Goal: Task Accomplishment & Management: Manage account settings

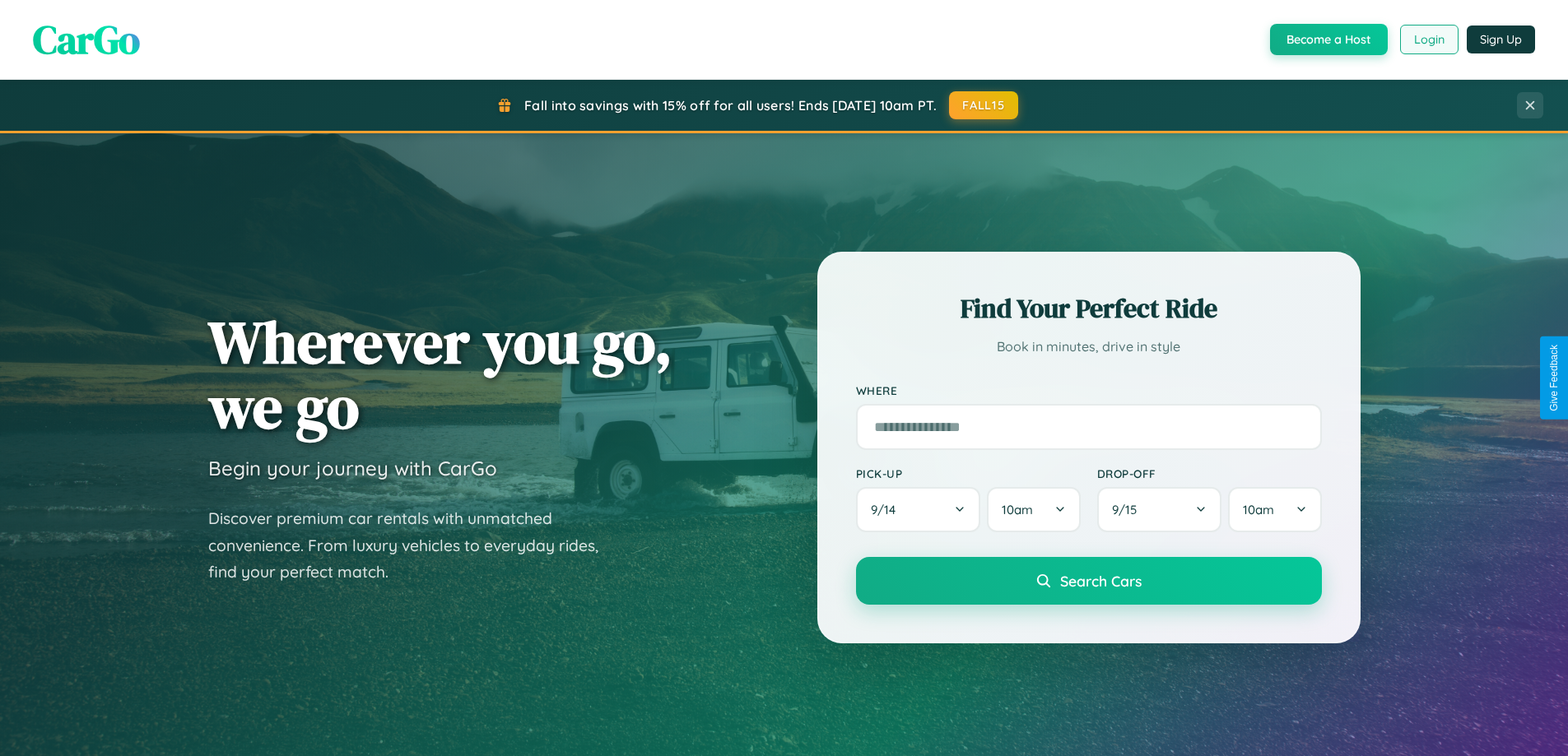
click at [1428, 39] on button "Login" at bounding box center [1429, 39] width 58 height 29
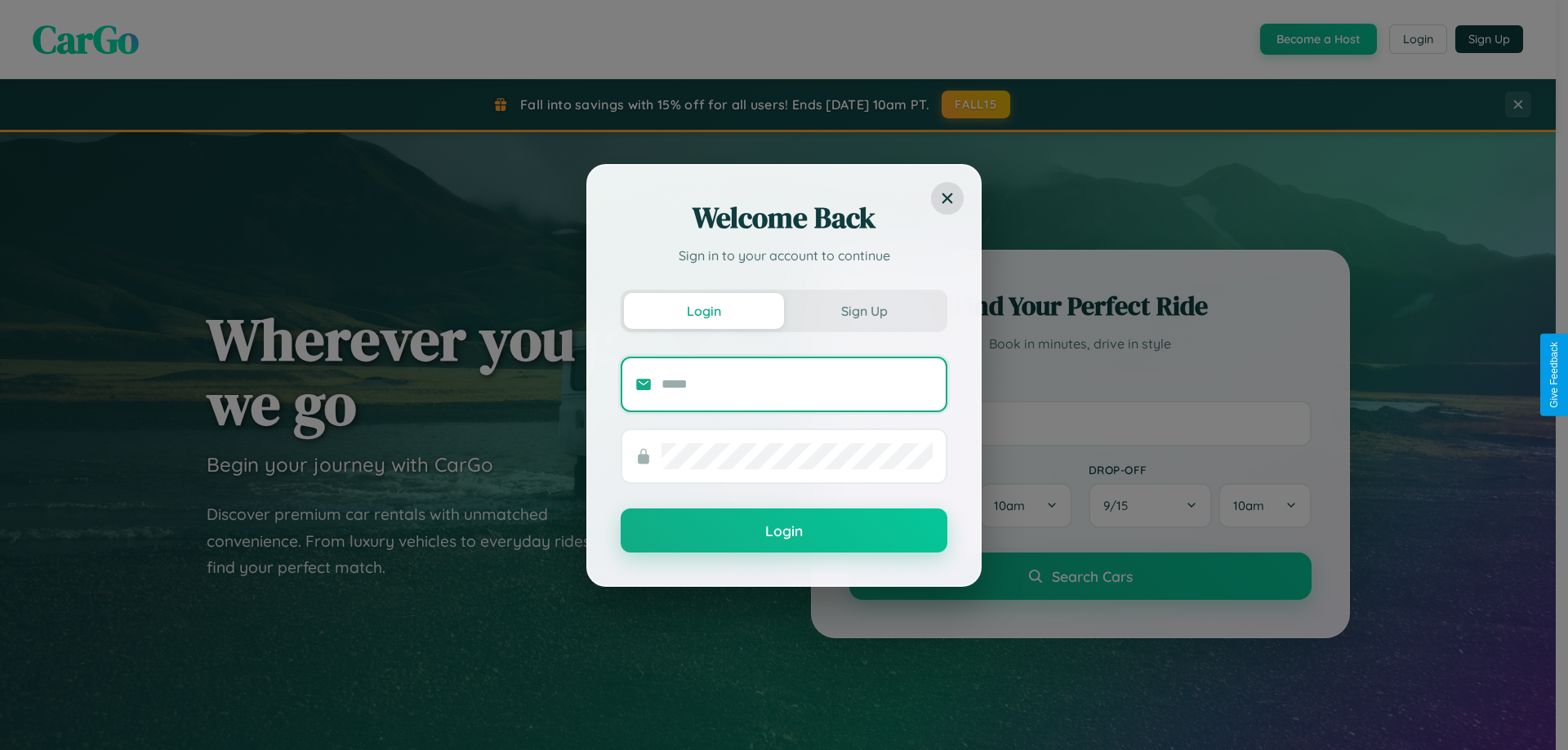
click at [797, 383] on input "text" at bounding box center [797, 385] width 271 height 26
type input "**********"
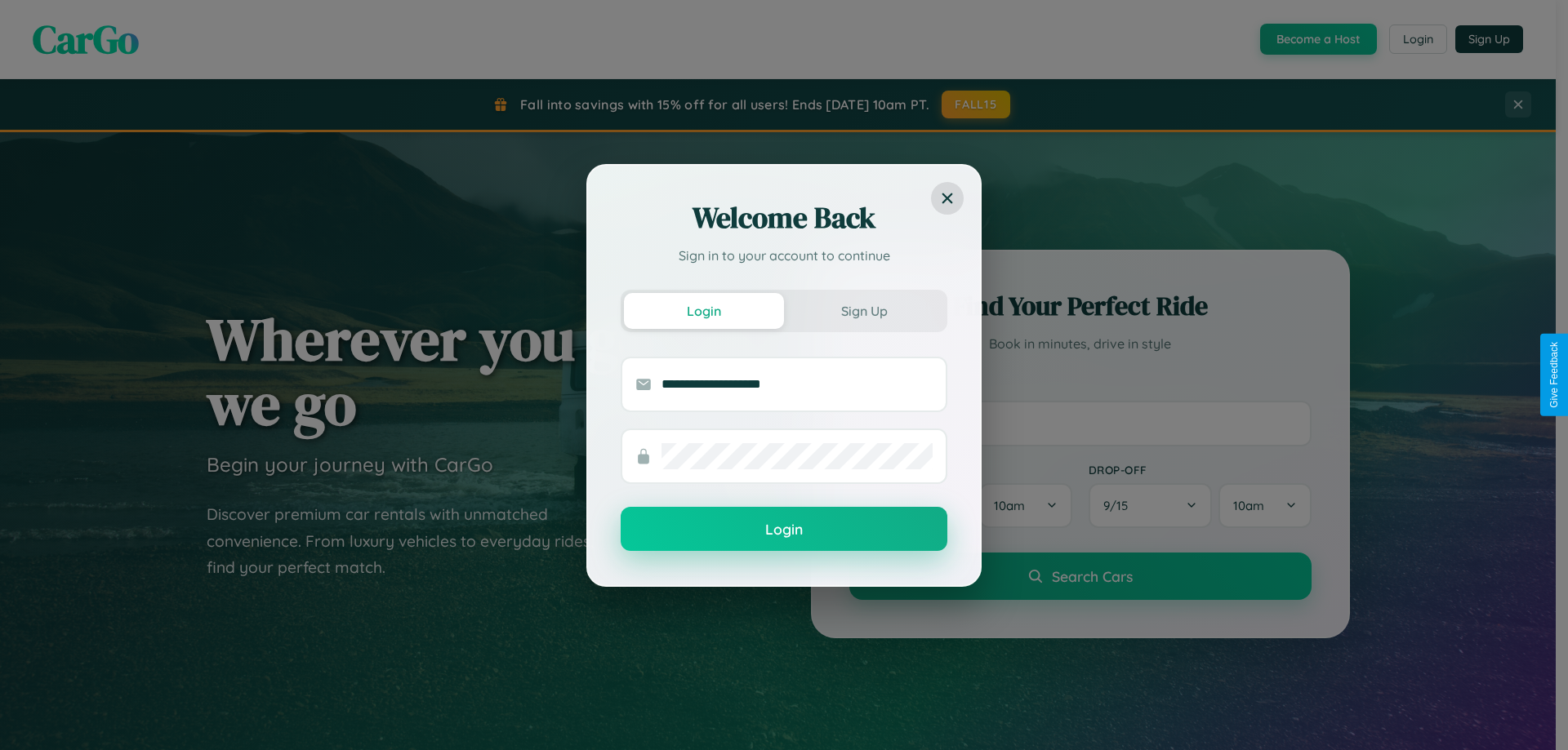
click at [784, 530] on button "Login" at bounding box center [784, 528] width 326 height 44
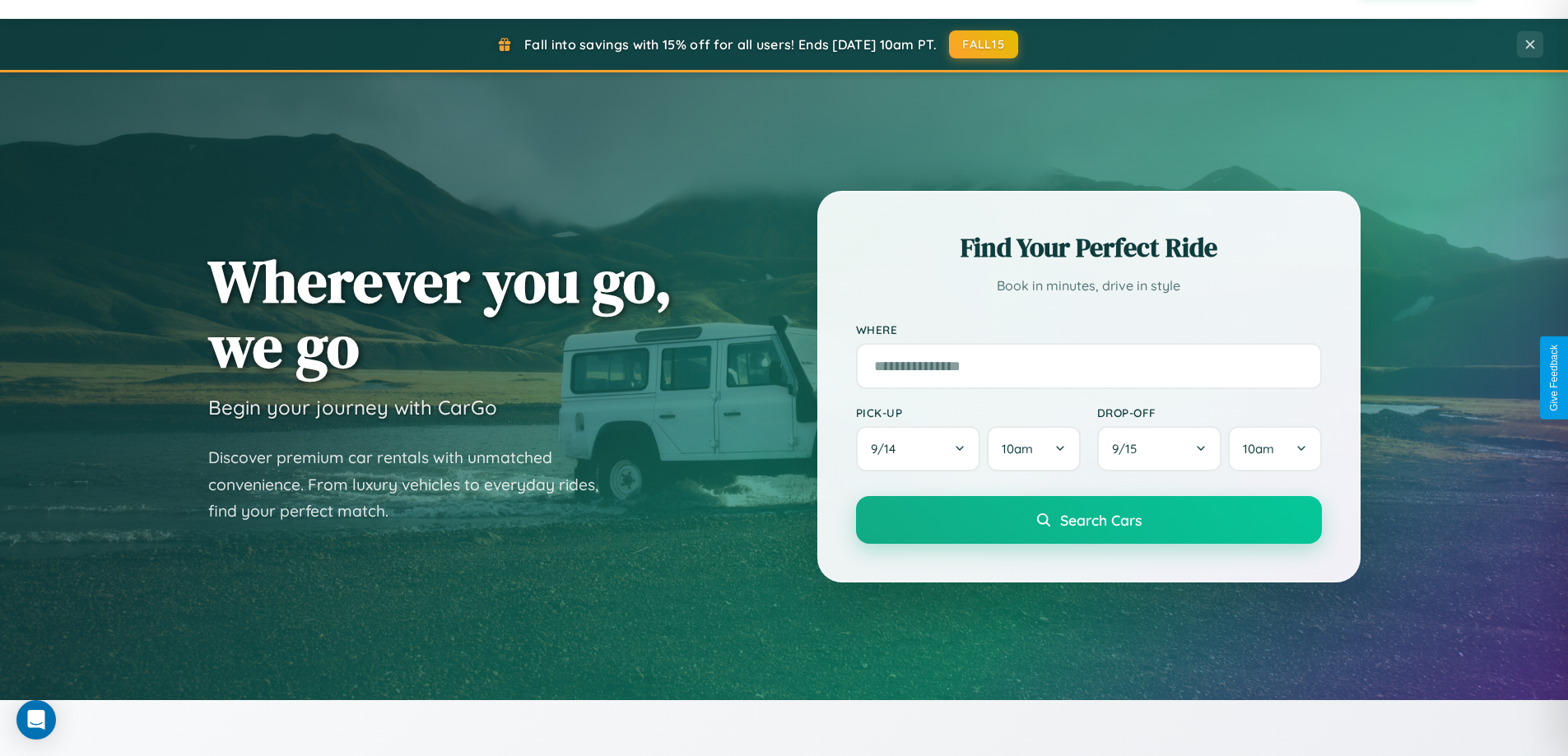
scroll to position [709, 0]
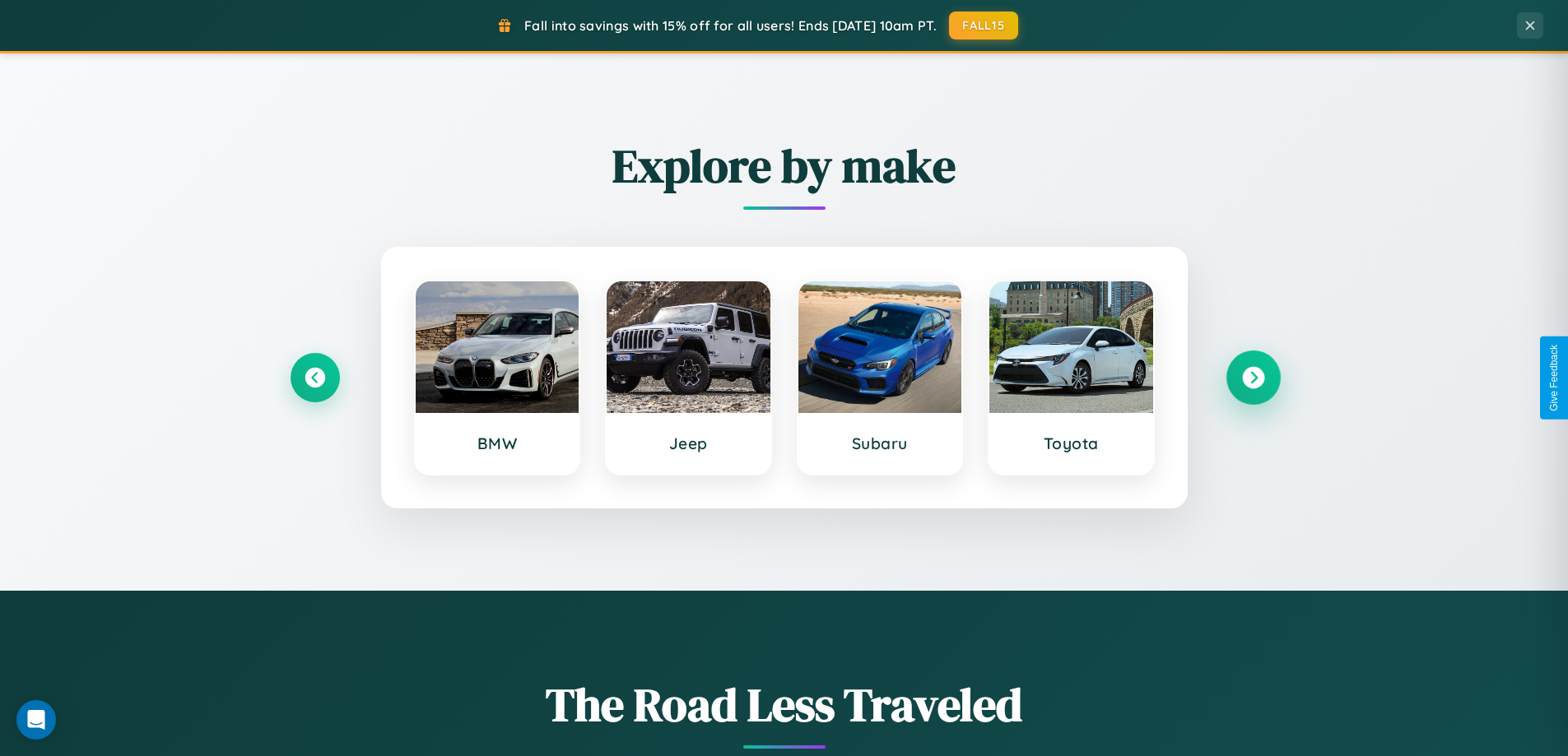
click at [1252, 378] on icon at bounding box center [1253, 378] width 23 height 23
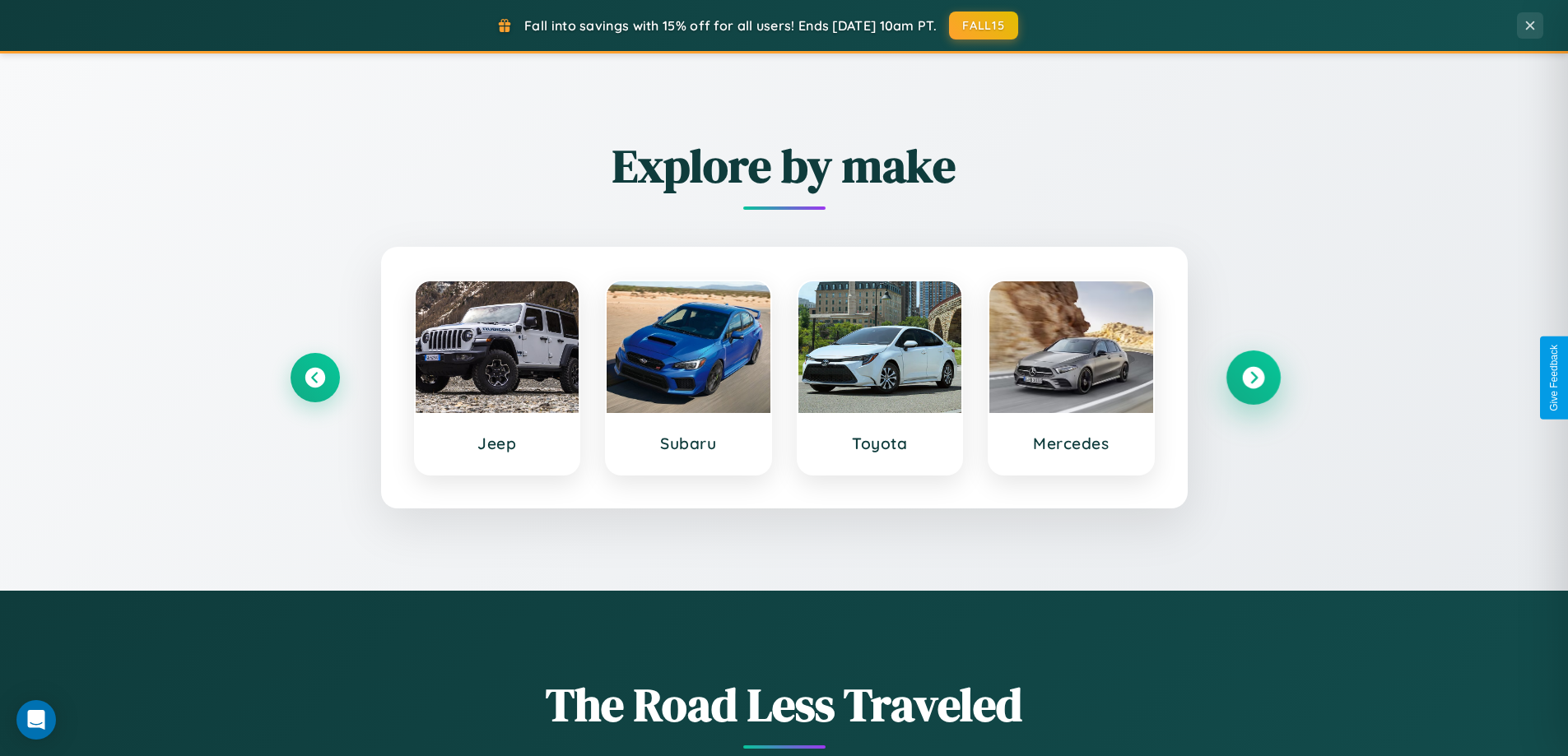
click at [1252, 378] on icon at bounding box center [1253, 378] width 23 height 23
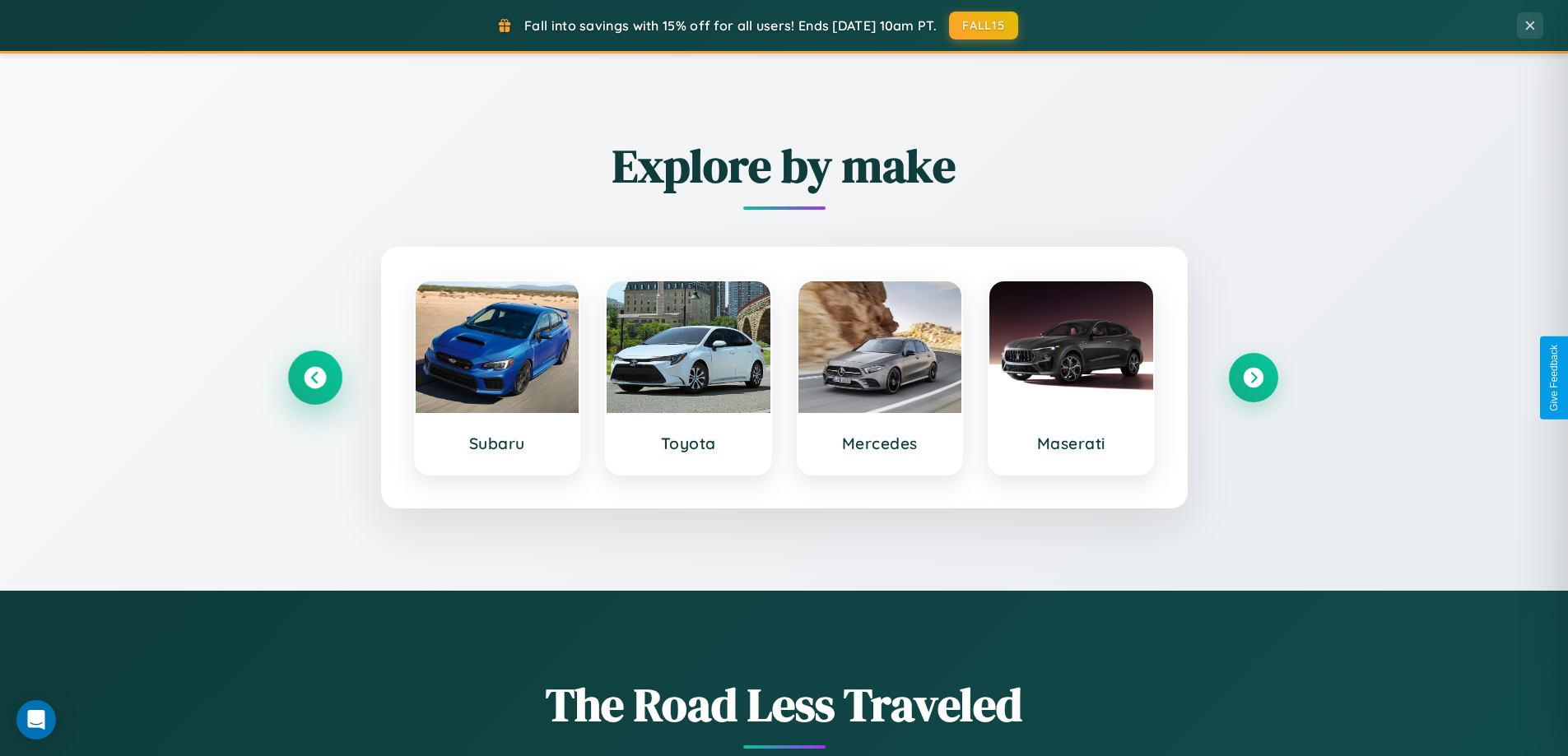
click at [315, 378] on icon at bounding box center [315, 378] width 23 height 23
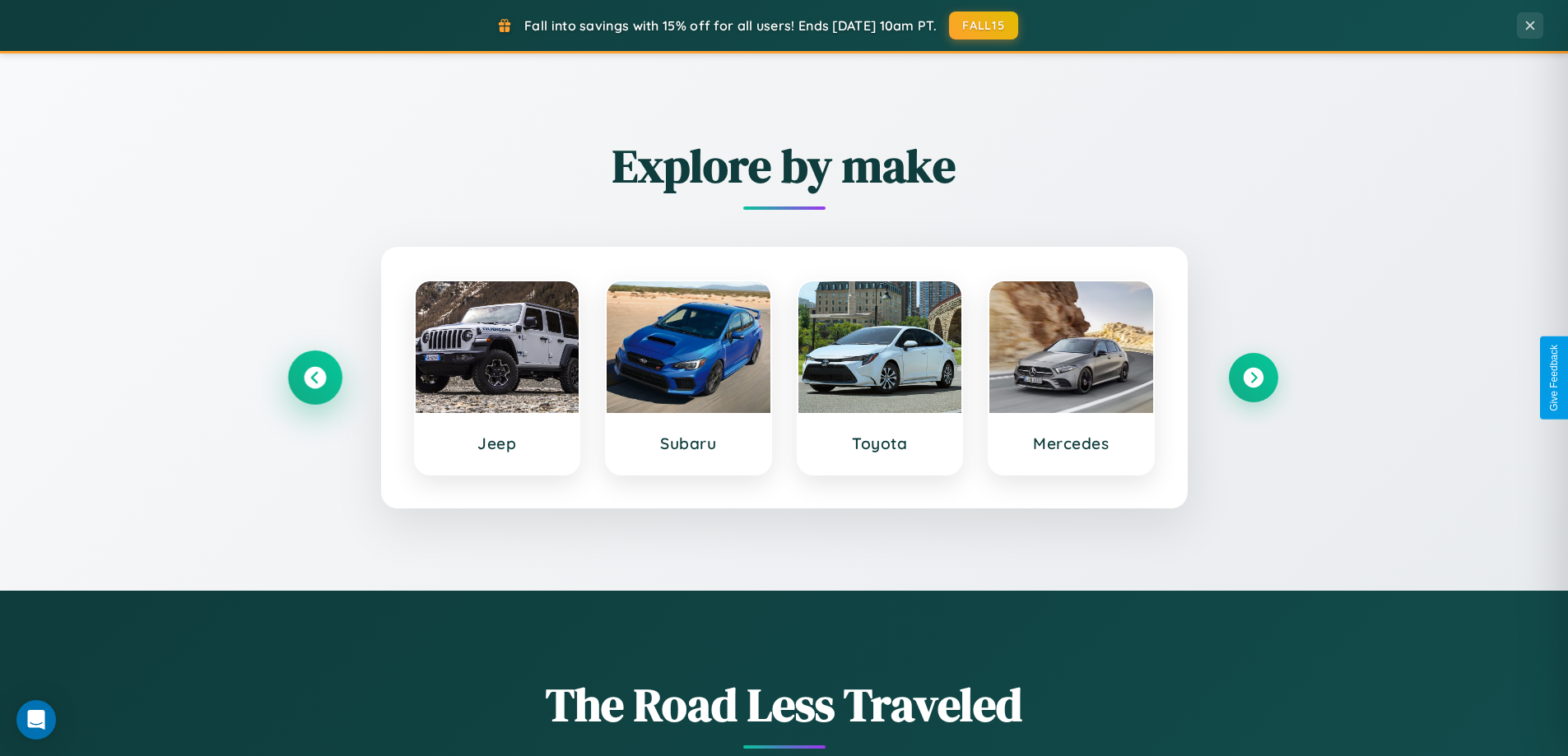
scroll to position [1132, 0]
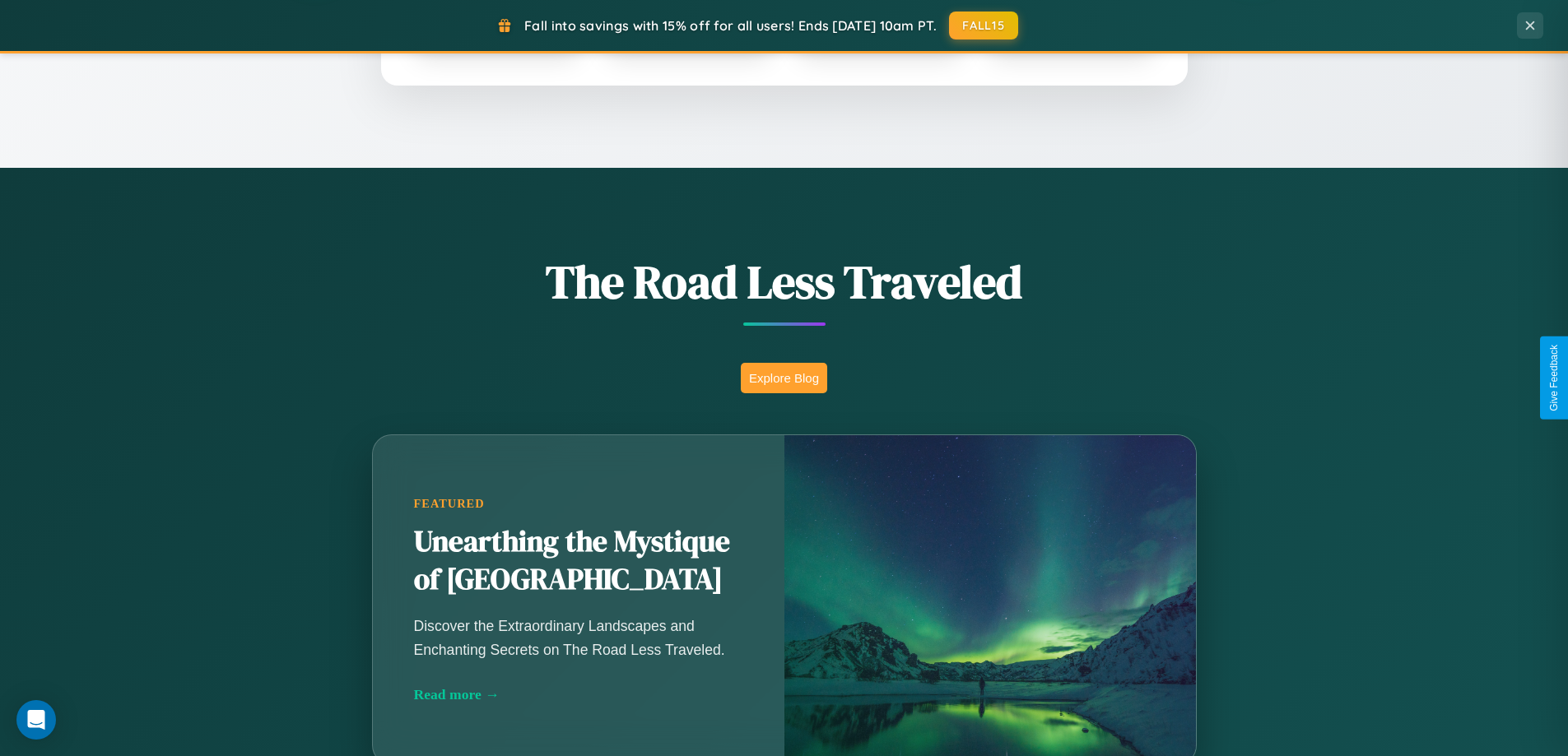
click at [784, 378] on button "Explore Blog" at bounding box center [784, 378] width 87 height 30
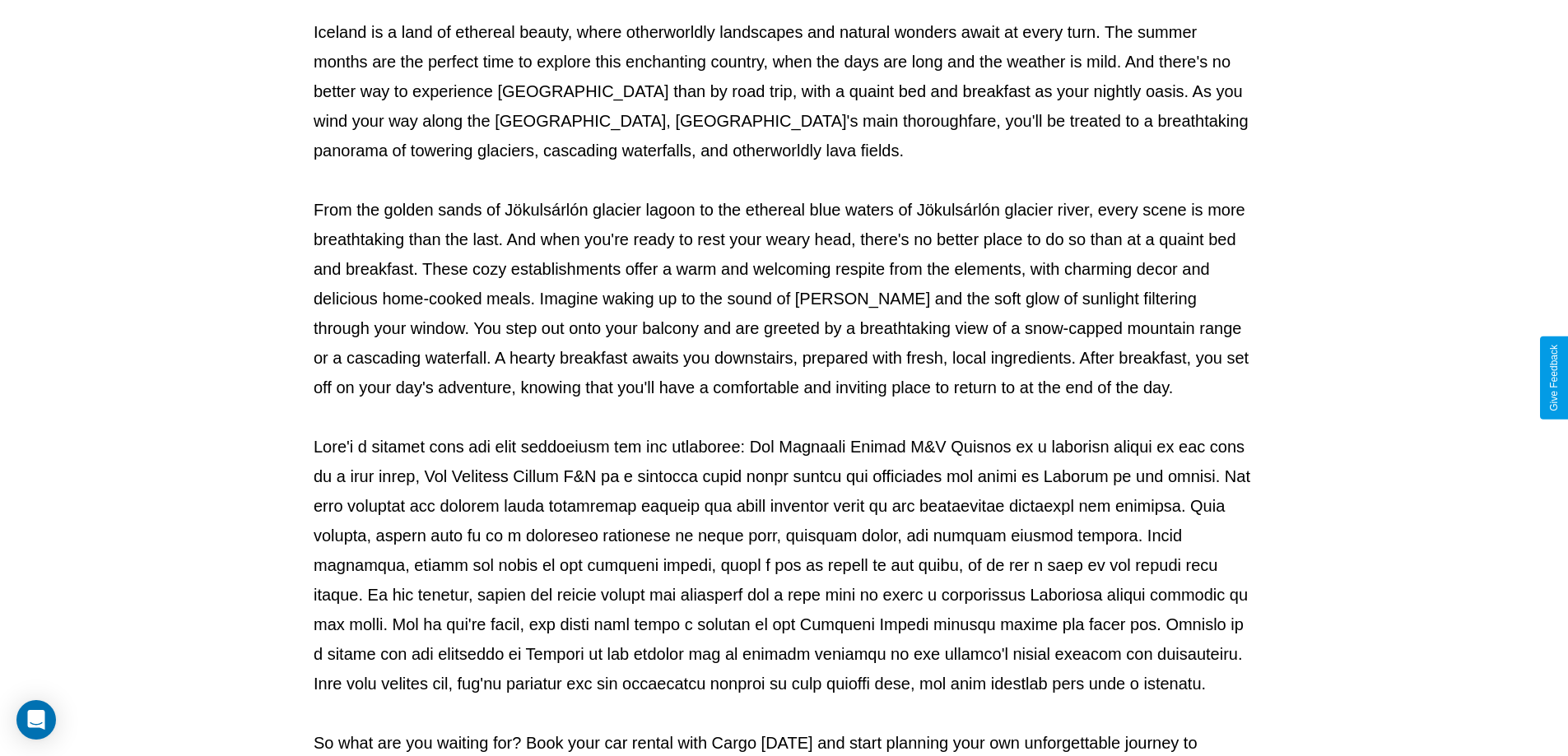
scroll to position [532, 0]
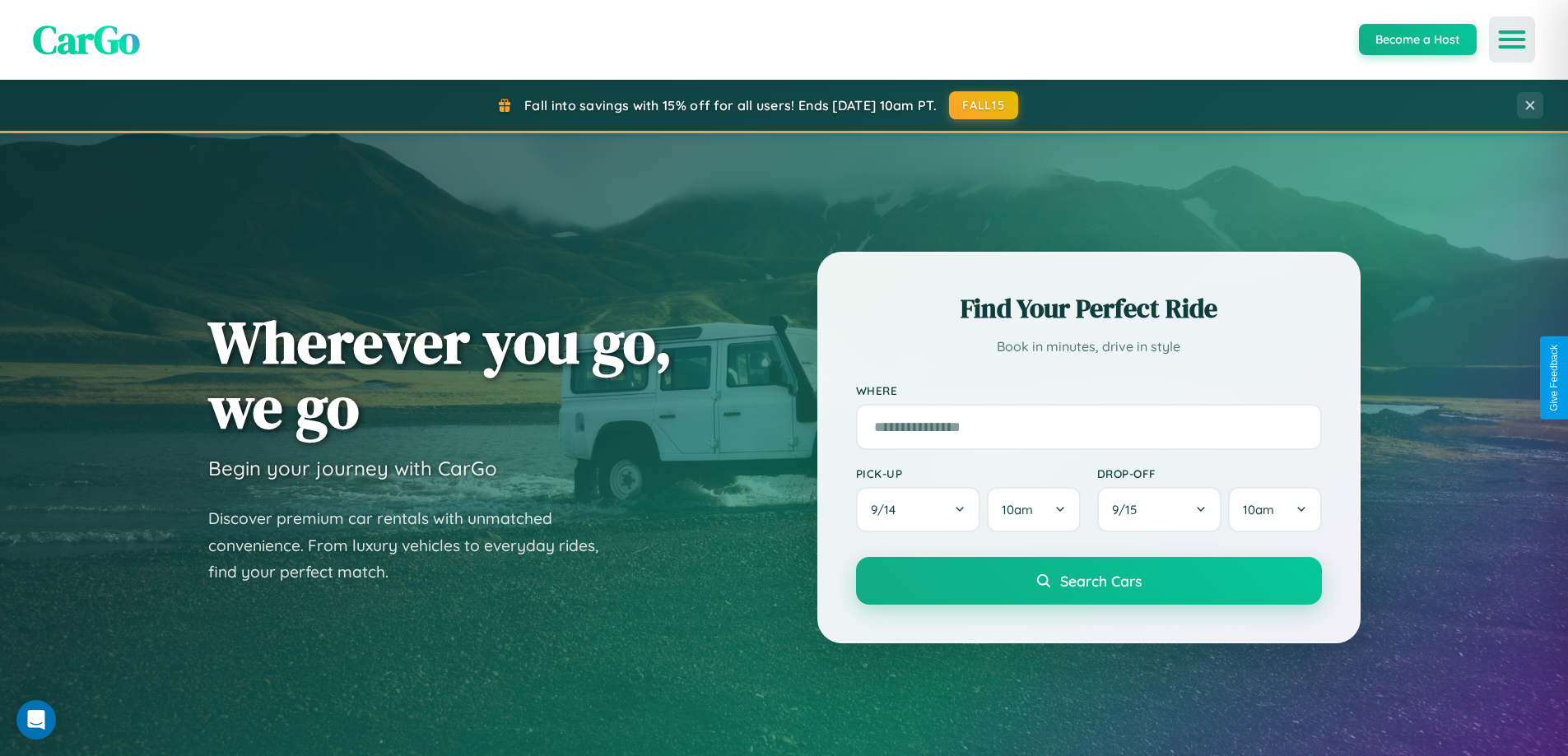
click at [1512, 39] on icon "Open menu" at bounding box center [1512, 39] width 24 height 15
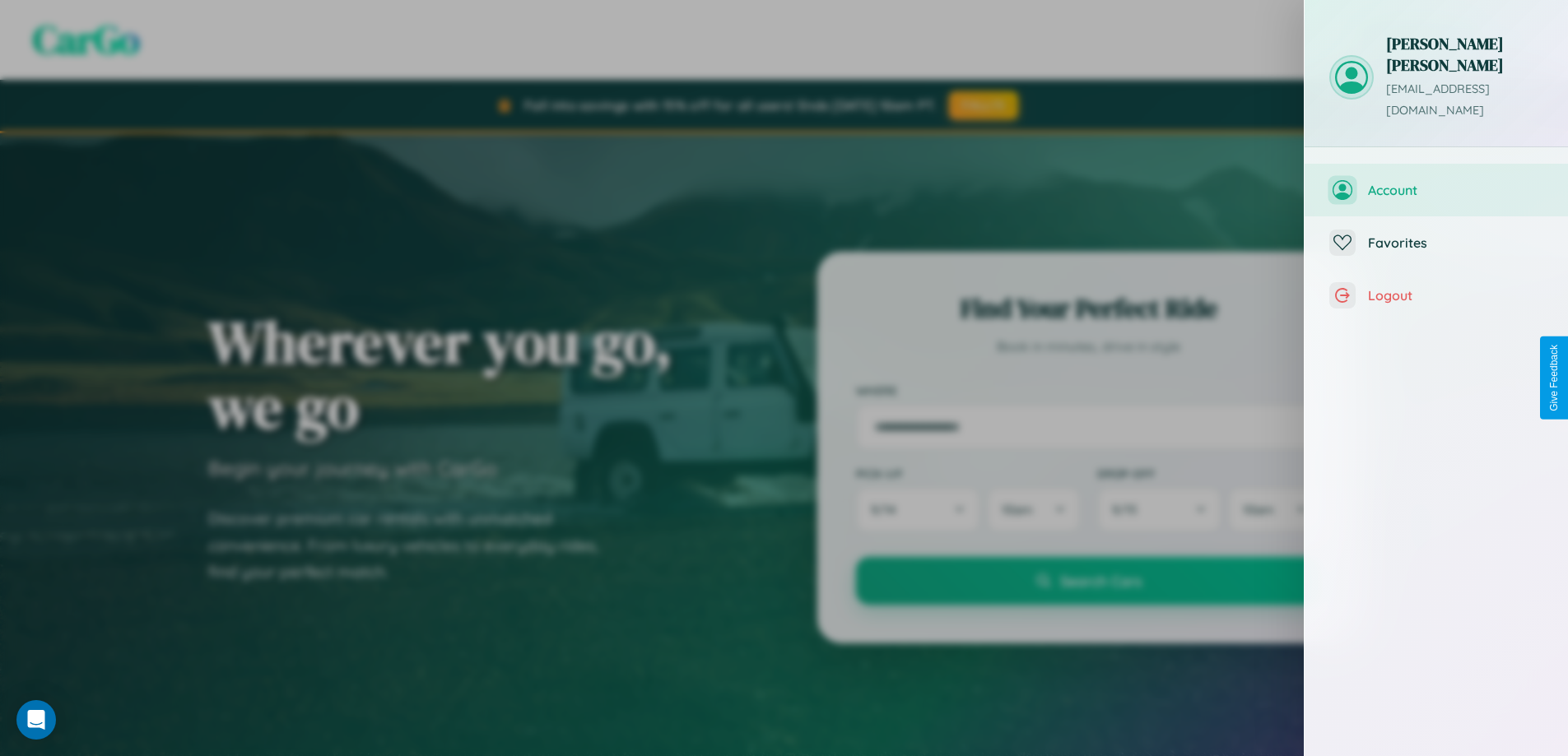
click at [1436, 182] on span "Account" at bounding box center [1455, 190] width 175 height 17
